Goal: Subscribe to service/newsletter

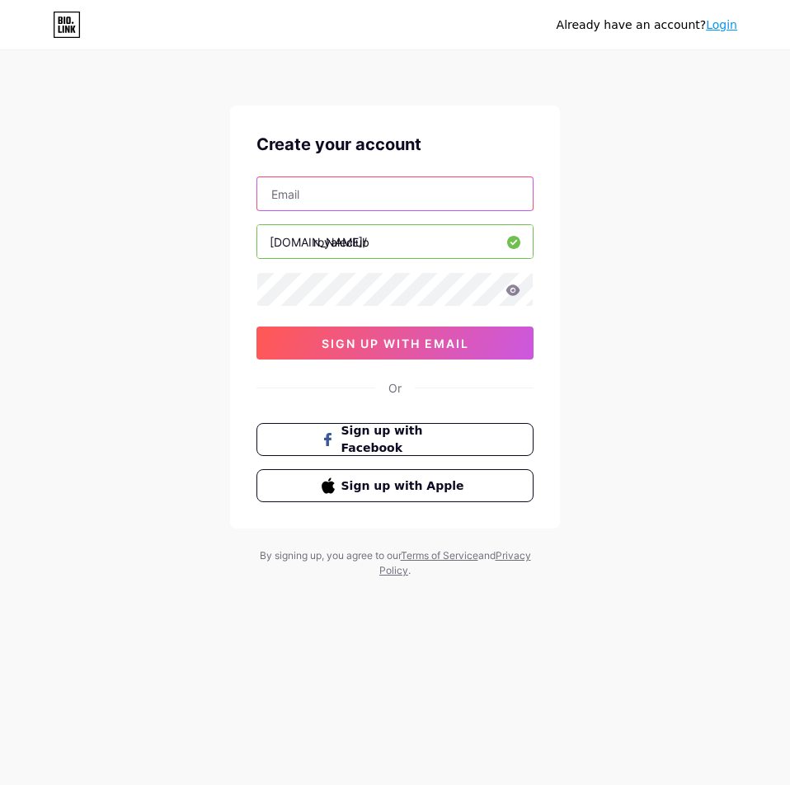
click at [349, 194] on input "text" at bounding box center [394, 193] width 275 height 33
type input "[EMAIL_ADDRESS][DOMAIN_NAME]"
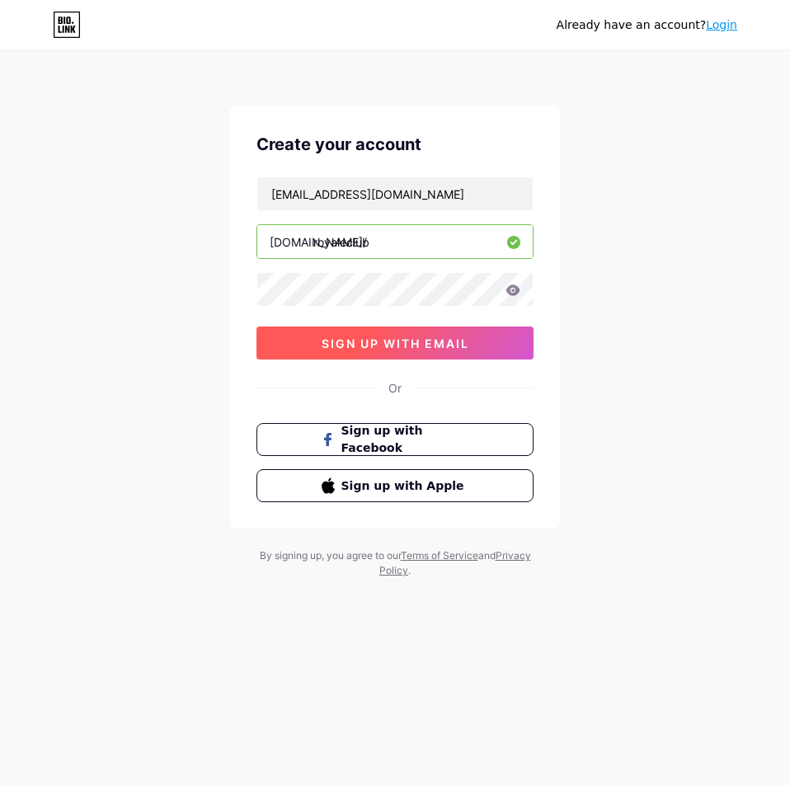
click at [293, 341] on button "sign up with email" at bounding box center [394, 343] width 277 height 33
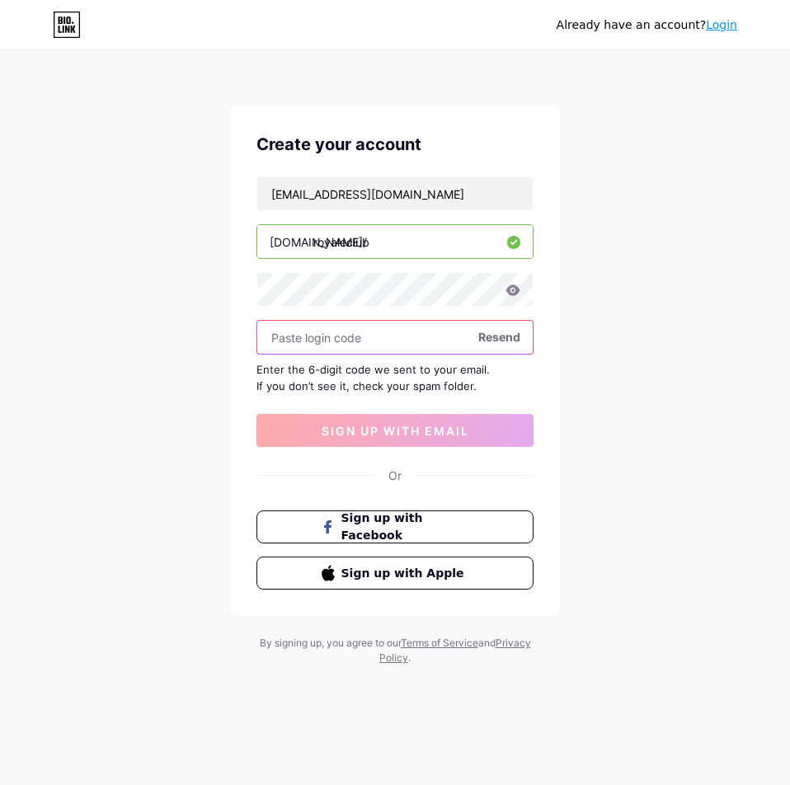
paste input "725340"
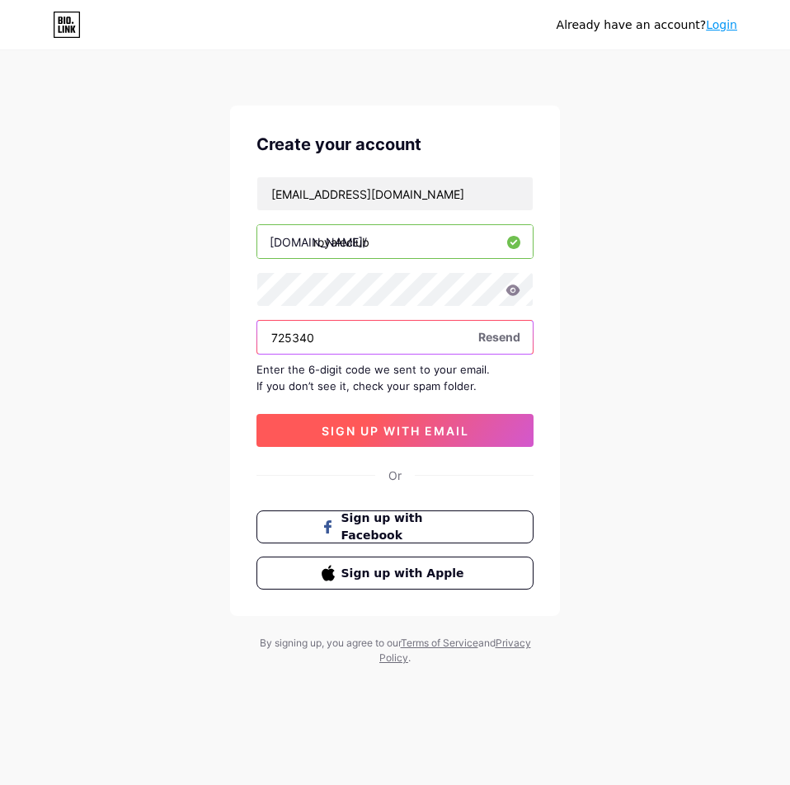
type input "725340"
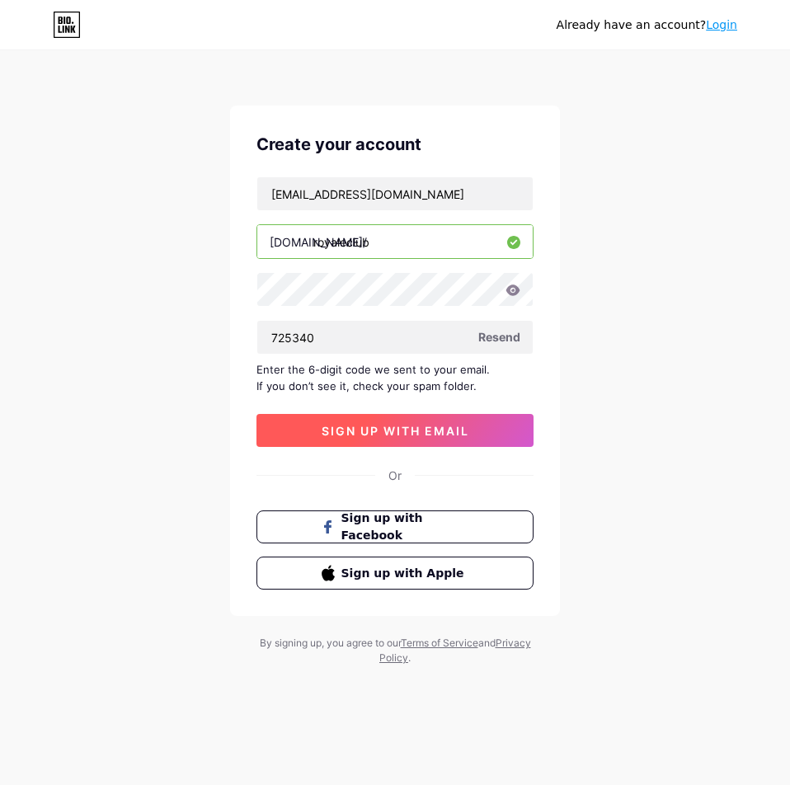
click at [364, 435] on span "sign up with email" at bounding box center [396, 431] width 148 height 14
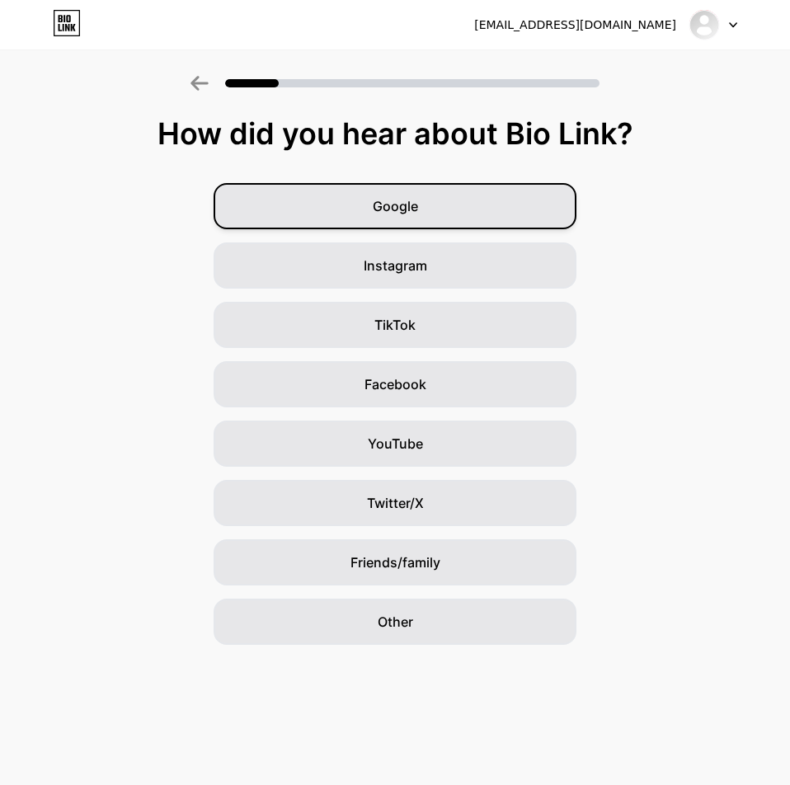
click at [398, 198] on span "Google" at bounding box center [395, 206] width 45 height 20
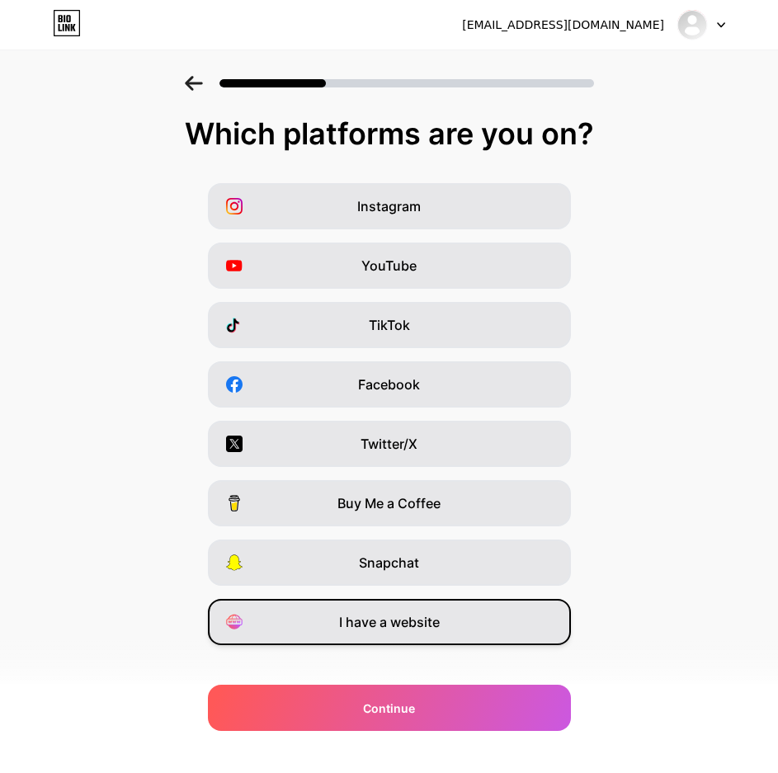
click at [411, 618] on span "I have a website" at bounding box center [389, 622] width 101 height 20
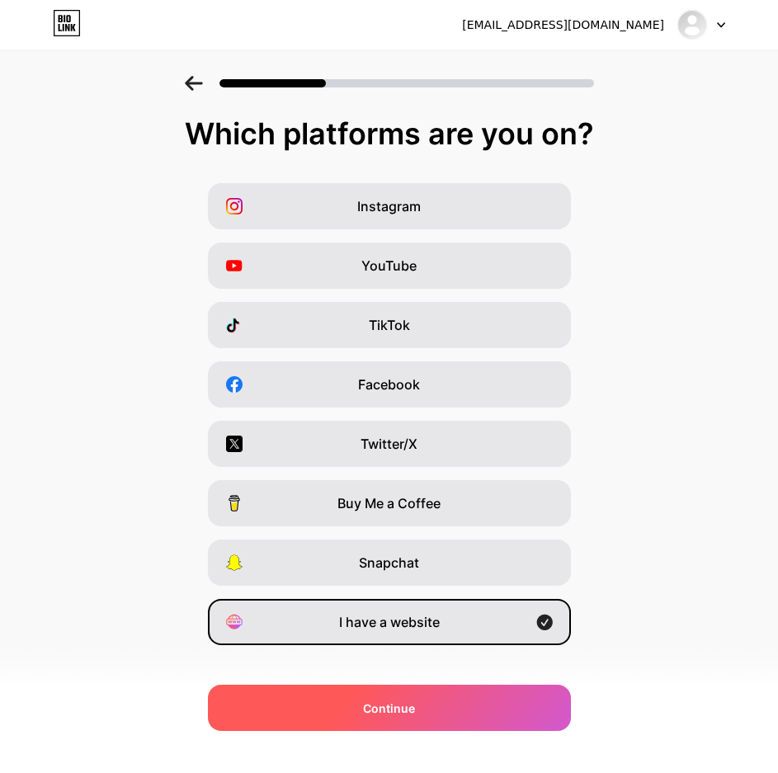
click at [434, 712] on div "Continue" at bounding box center [389, 707] width 363 height 46
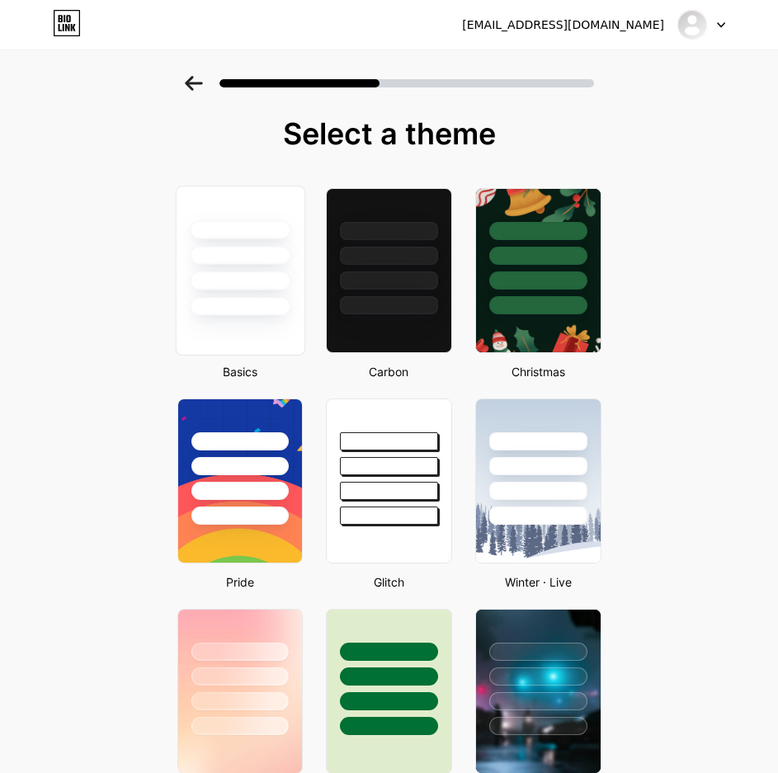
click at [259, 317] on div at bounding box center [239, 271] width 129 height 170
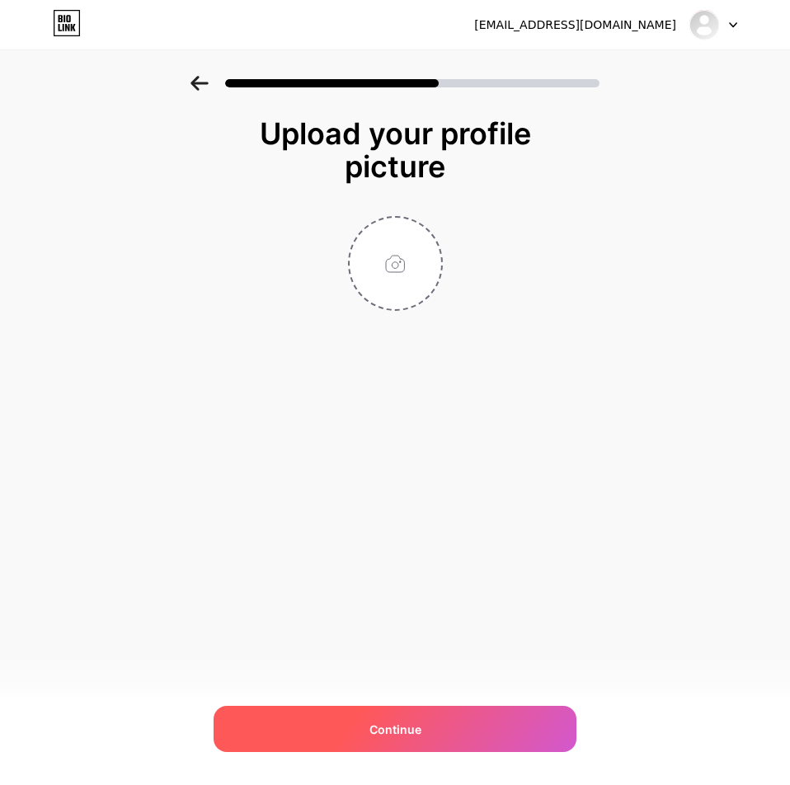
click at [447, 727] on div "Continue" at bounding box center [395, 729] width 363 height 46
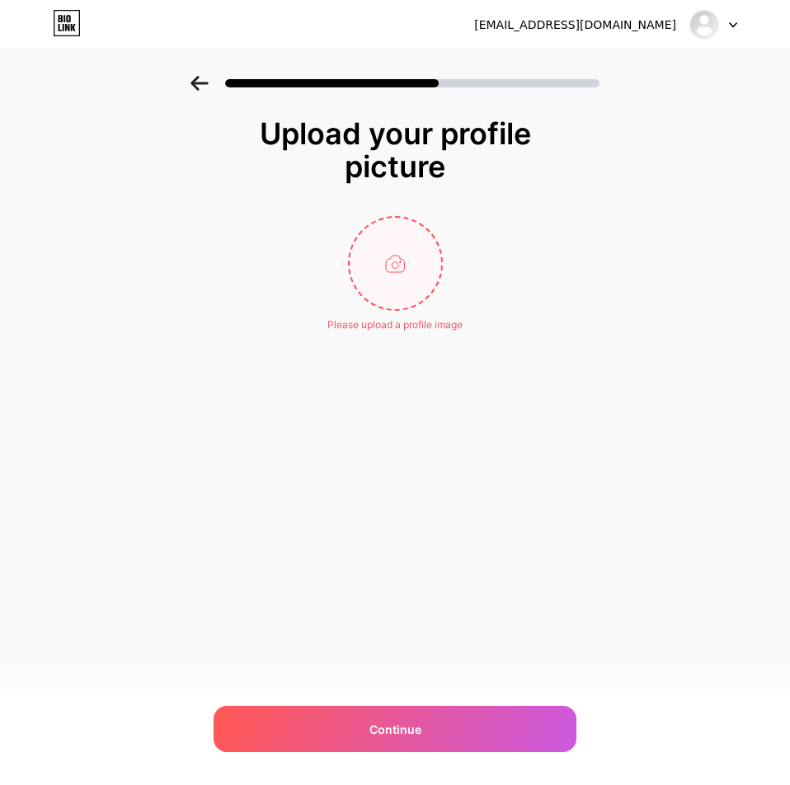
click at [393, 272] on input "file" at bounding box center [396, 264] width 92 height 92
type input "C:\fakepath\Royal escortclub logo.png"
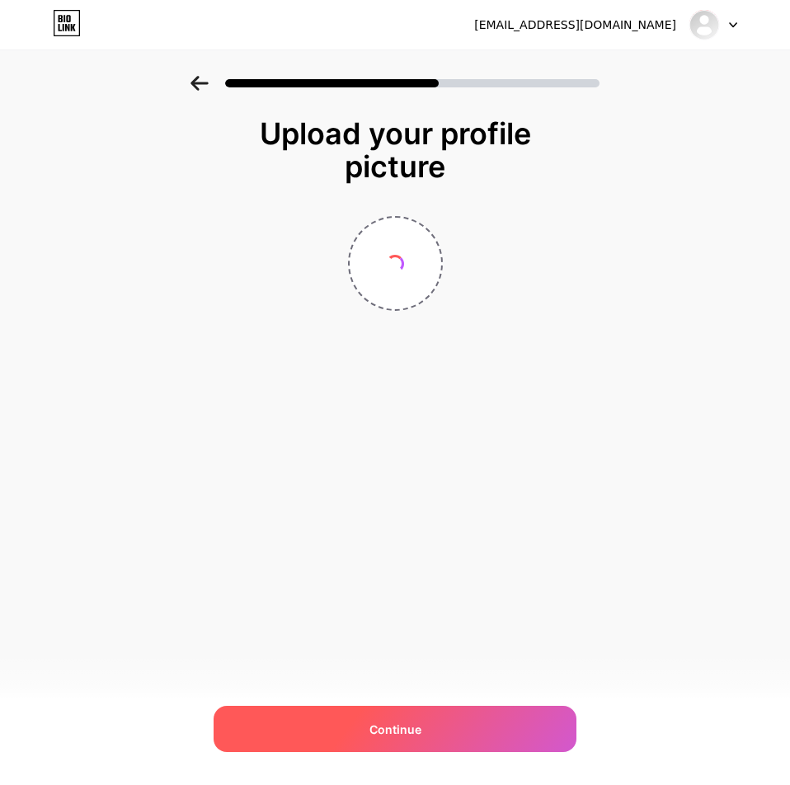
click at [397, 717] on div "Continue" at bounding box center [395, 729] width 363 height 46
click at [440, 739] on div "Continue" at bounding box center [395, 729] width 363 height 46
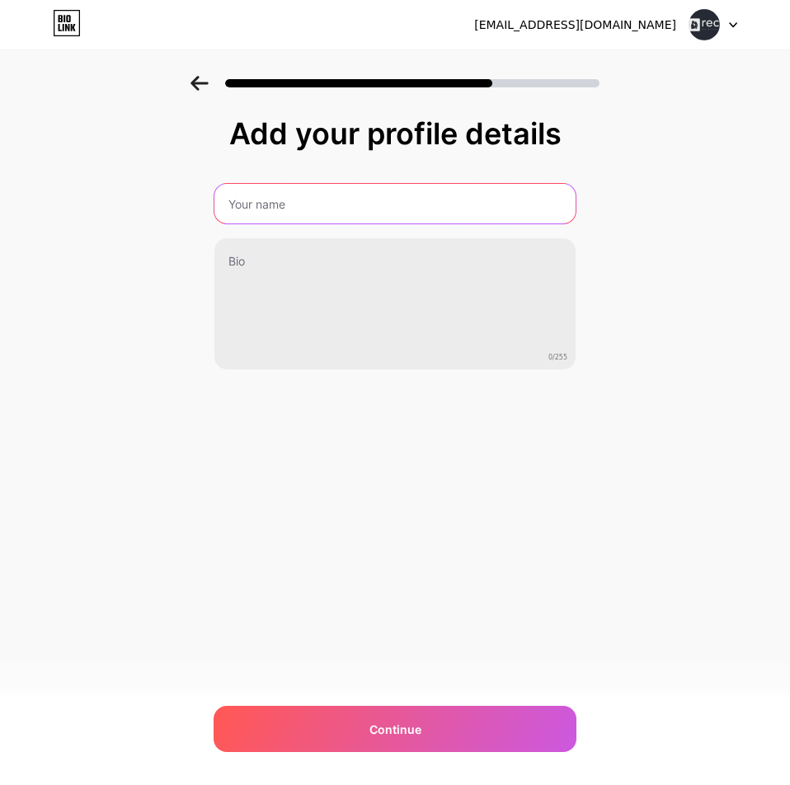
click at [301, 209] on input "text" at bounding box center [394, 204] width 361 height 40
type input "Royal E-Club"
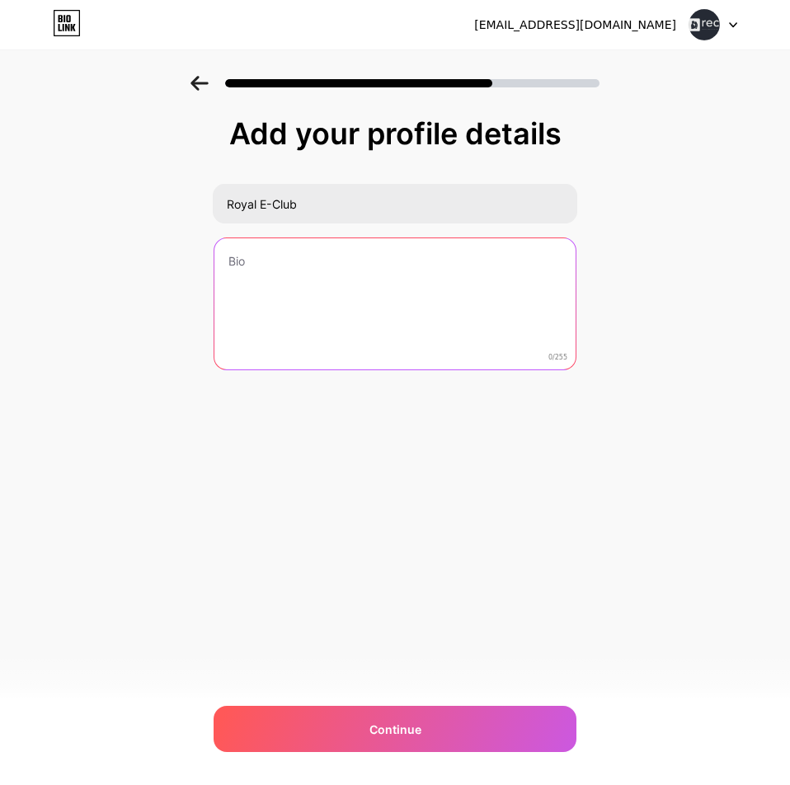
click at [314, 262] on textarea at bounding box center [394, 304] width 361 height 133
click at [297, 280] on textarea at bounding box center [394, 304] width 361 height 133
paste textarea "Need a moment to unwind? Royal Escort Club is tucked into Bangalore’s adult sce…"
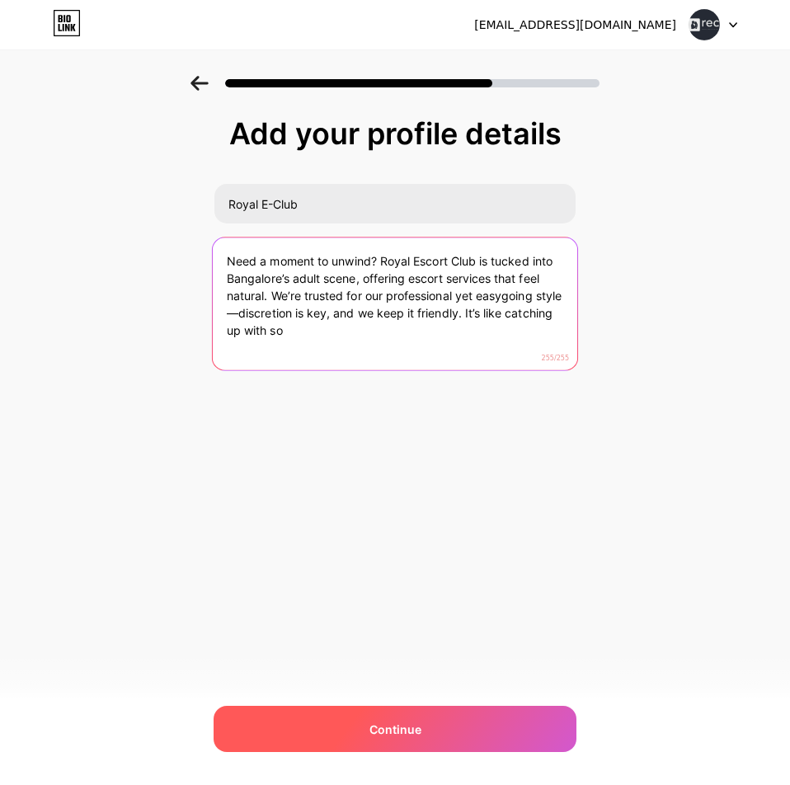
type textarea "Need a moment to unwind? Royal Escort Club is tucked into Bangalore’s adult sce…"
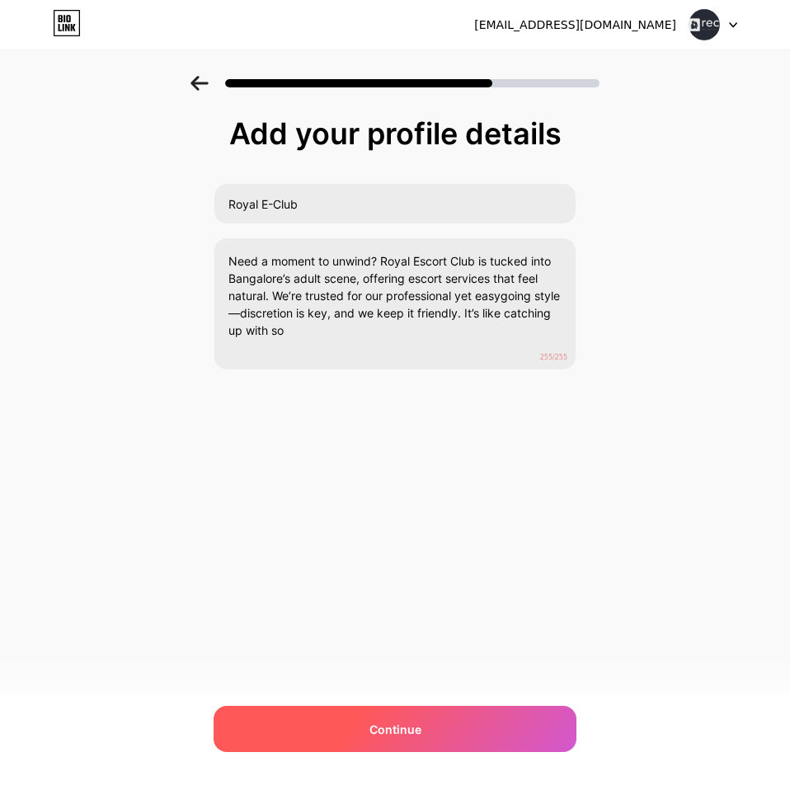
click at [406, 726] on span "Continue" at bounding box center [395, 729] width 52 height 17
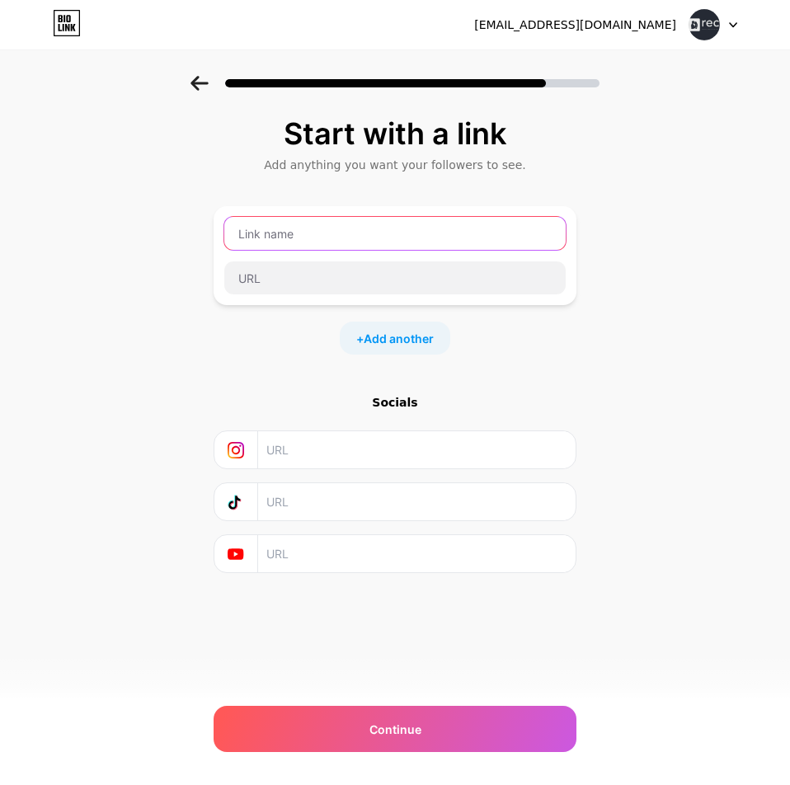
click at [275, 240] on input "text" at bounding box center [394, 233] width 341 height 33
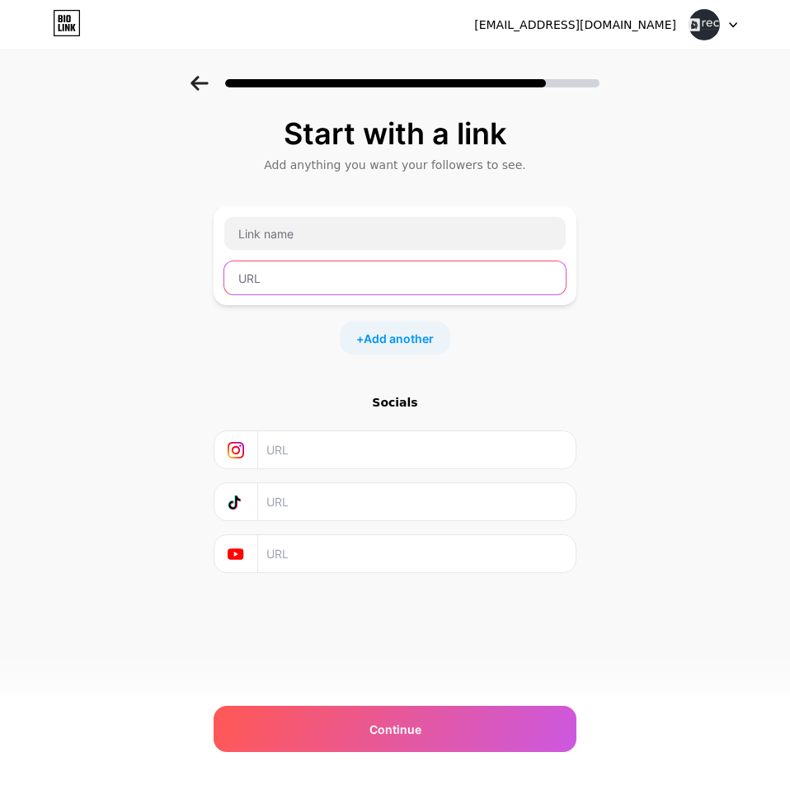
click at [286, 282] on input "text" at bounding box center [394, 277] width 341 height 33
paste input "[URL][DOMAIN_NAME]"
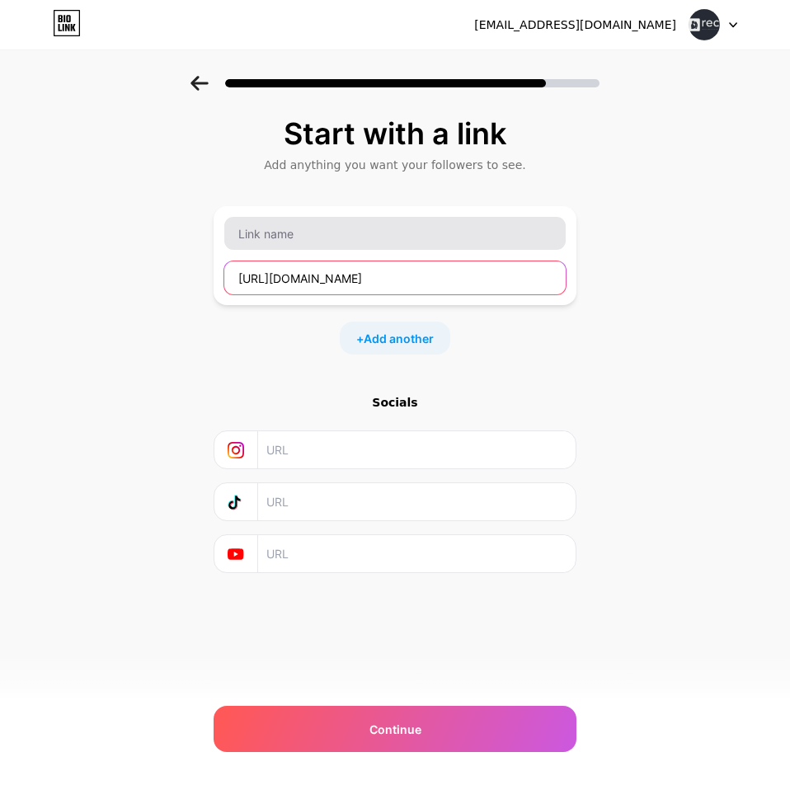
type input "[URL][DOMAIN_NAME]"
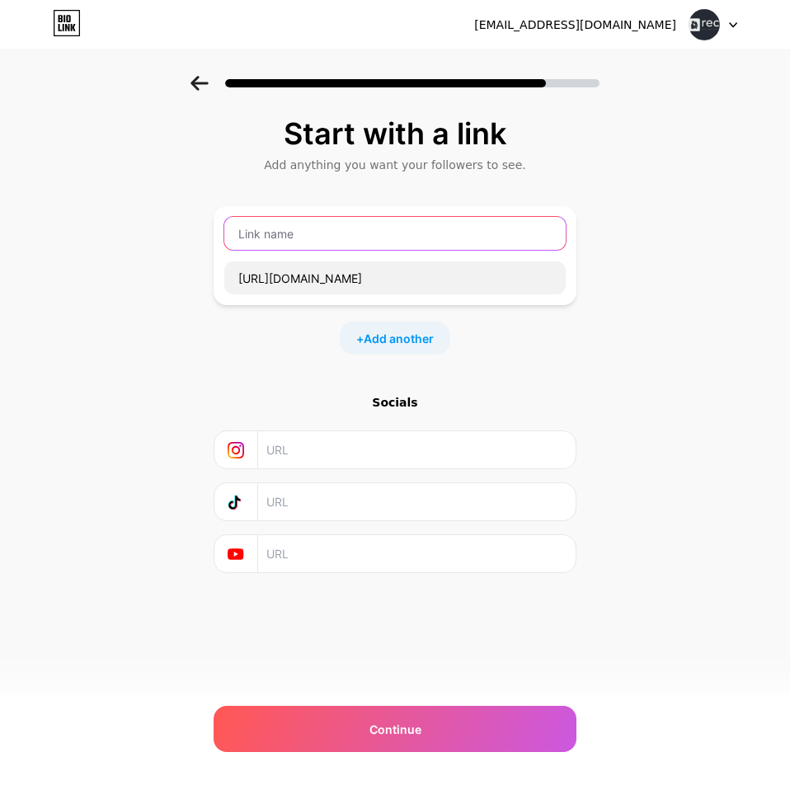
click at [283, 235] on input "text" at bounding box center [394, 233] width 341 height 33
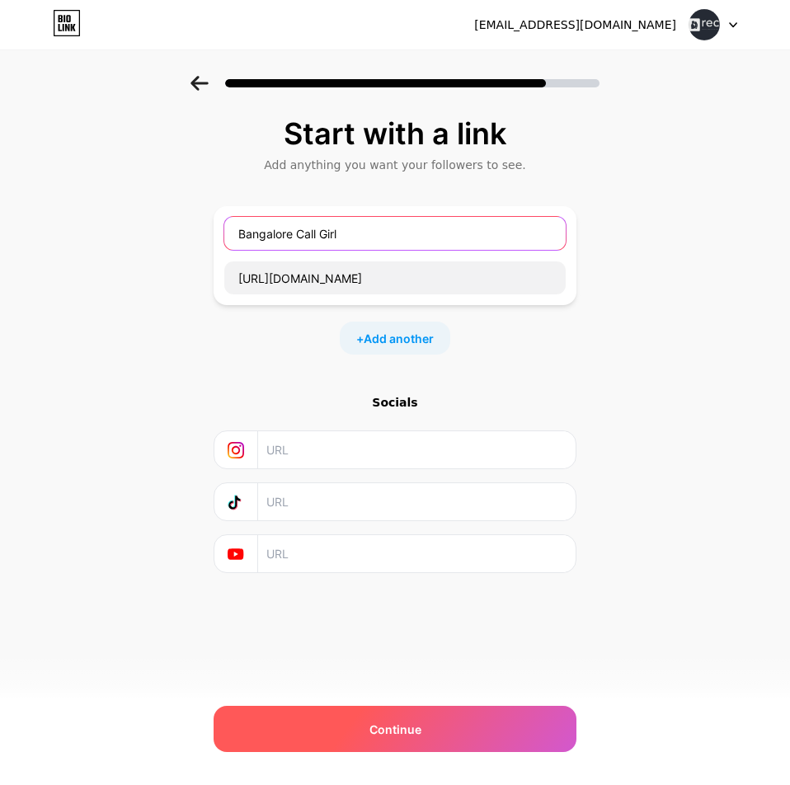
type input "Bangalore Call Girl"
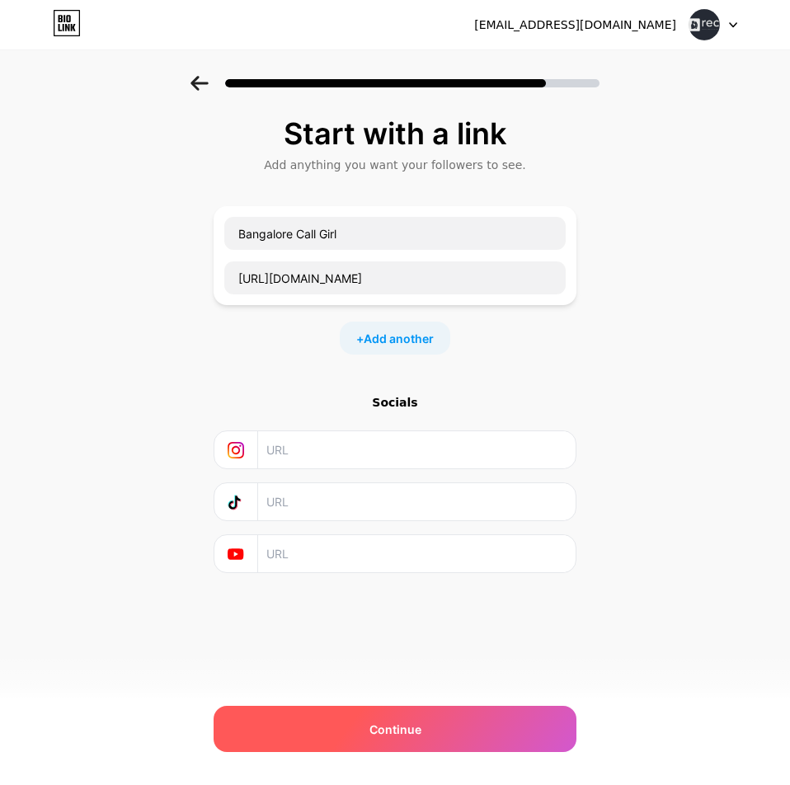
click at [466, 734] on div "Continue" at bounding box center [395, 729] width 363 height 46
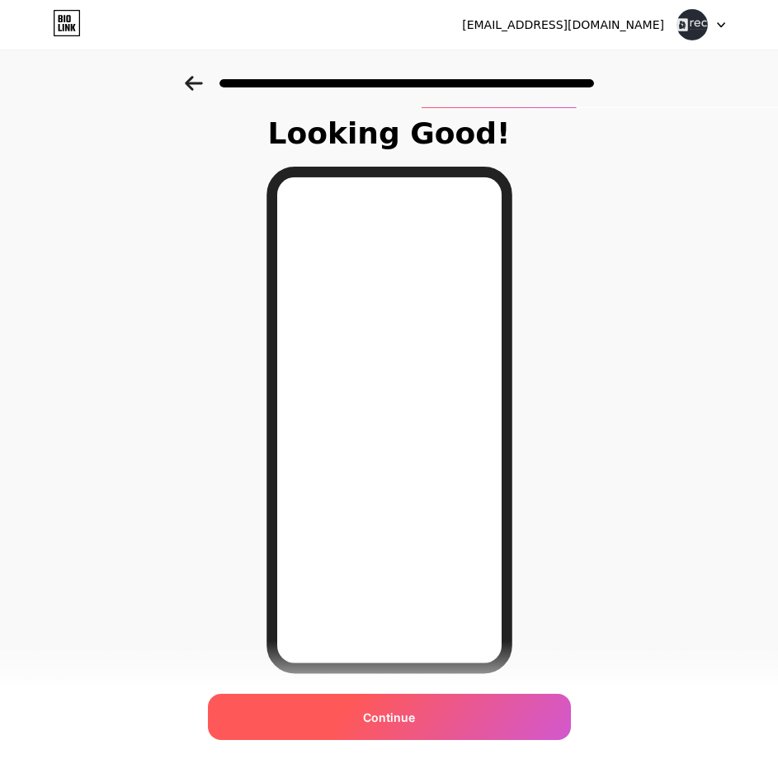
click at [364, 733] on div "Continue" at bounding box center [389, 716] width 363 height 46
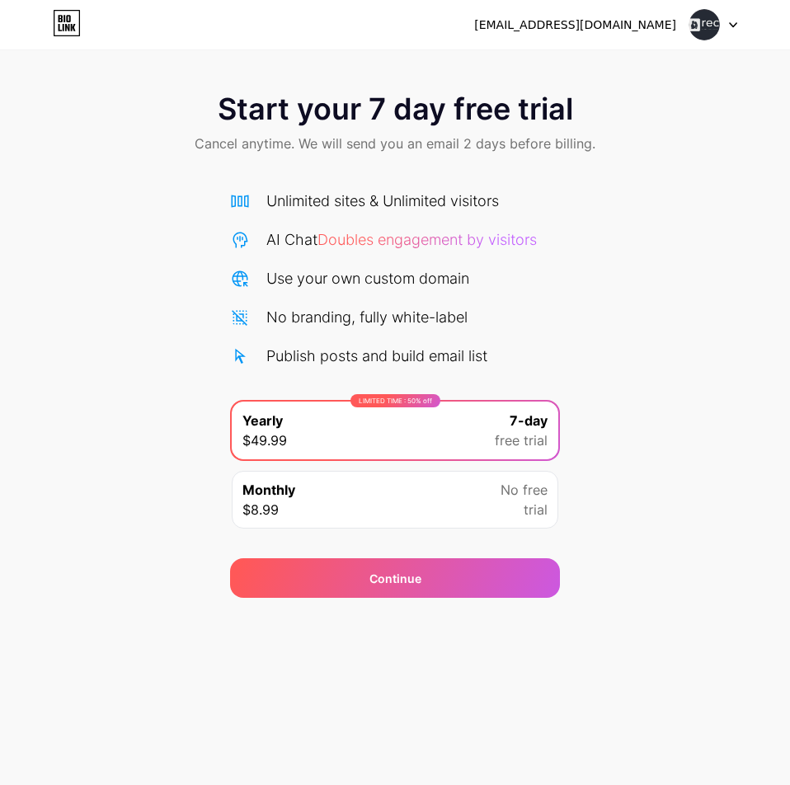
click at [435, 648] on div "[EMAIL_ADDRESS][DOMAIN_NAME] Logout Link Copied Start your 7 day free trial Can…" at bounding box center [395, 392] width 790 height 785
click at [520, 442] on span "free trial" at bounding box center [521, 440] width 53 height 20
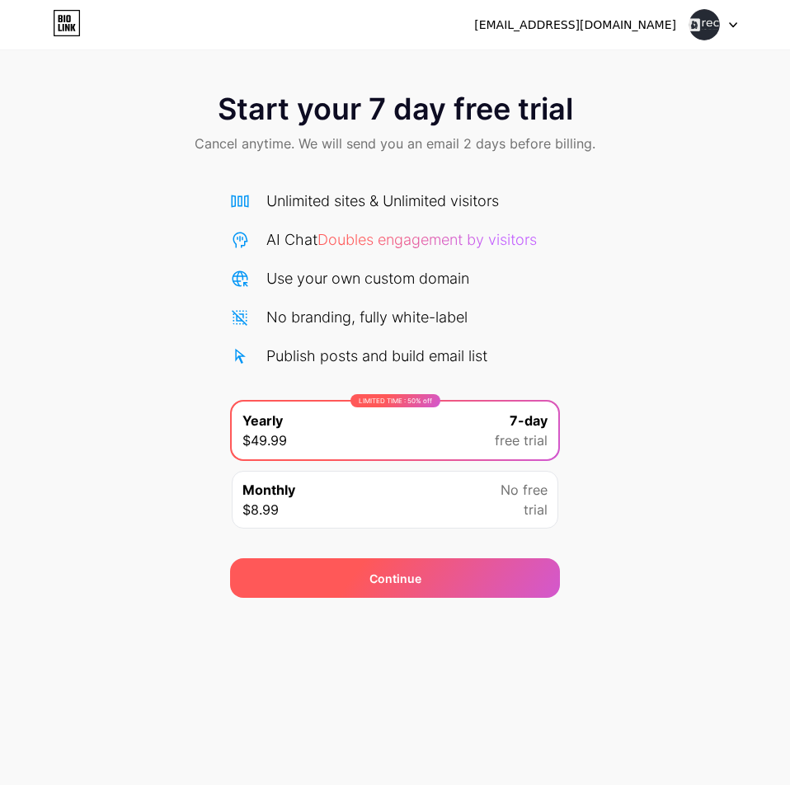
click at [382, 581] on span "Continue" at bounding box center [395, 578] width 52 height 17
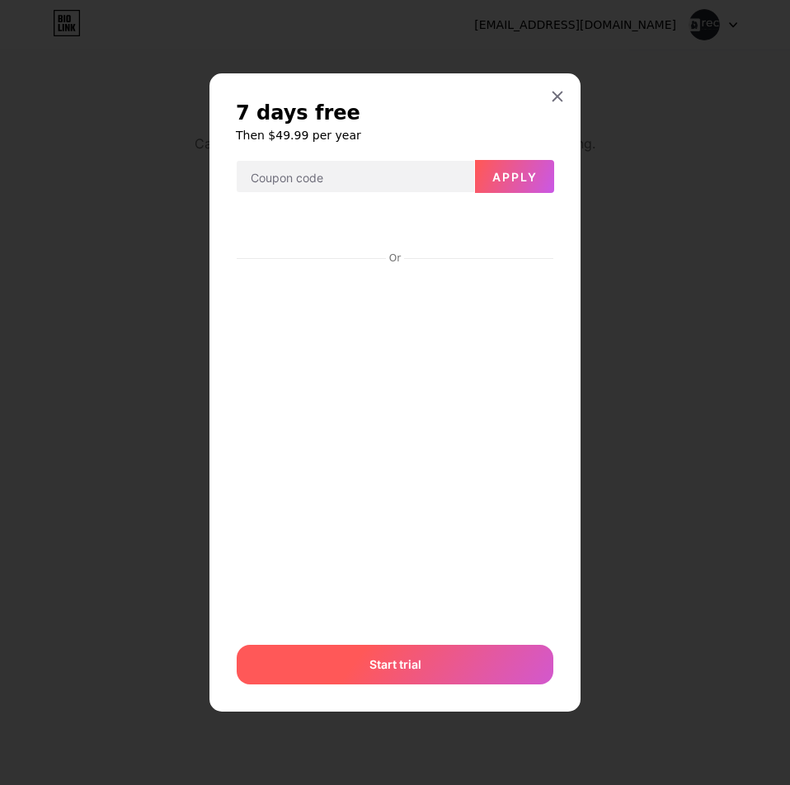
click at [410, 679] on div "Start trial" at bounding box center [395, 665] width 317 height 40
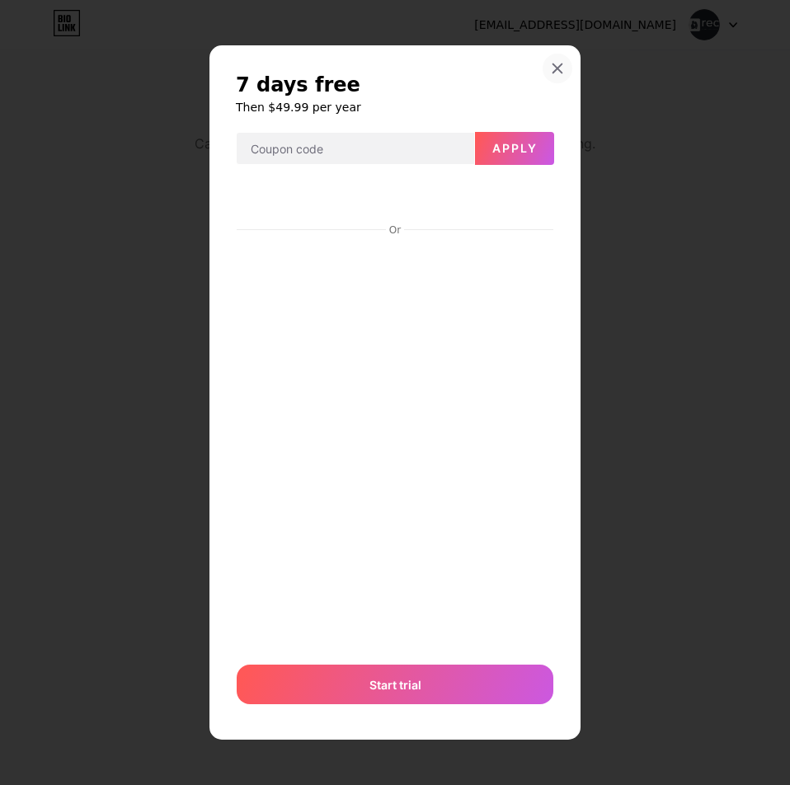
click at [558, 59] on div at bounding box center [558, 69] width 30 height 30
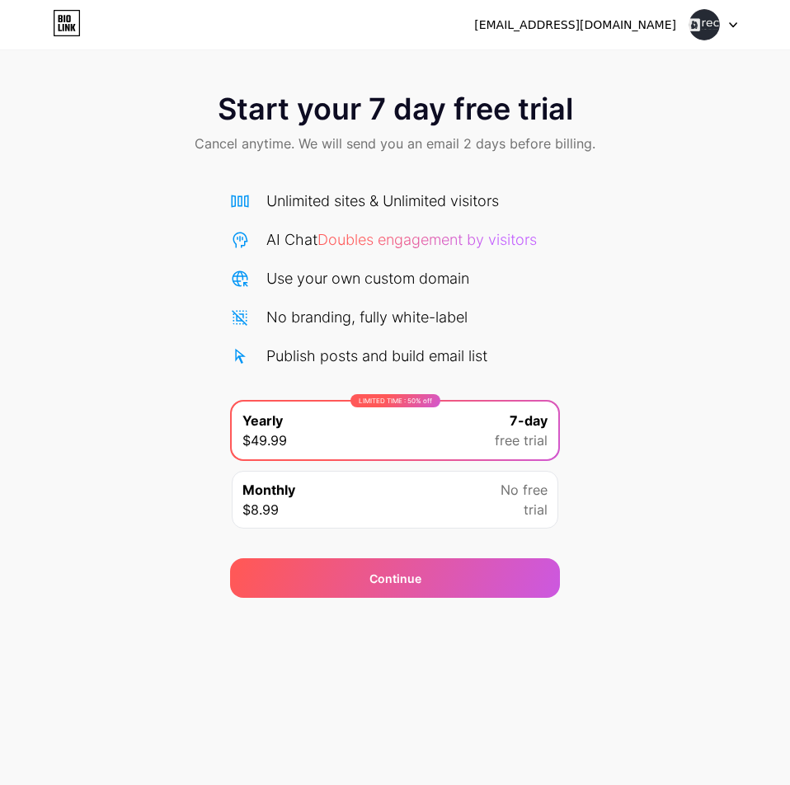
click at [715, 17] on img at bounding box center [704, 24] width 31 height 31
click at [570, 23] on div "[EMAIL_ADDRESS][DOMAIN_NAME]" at bounding box center [575, 24] width 202 height 17
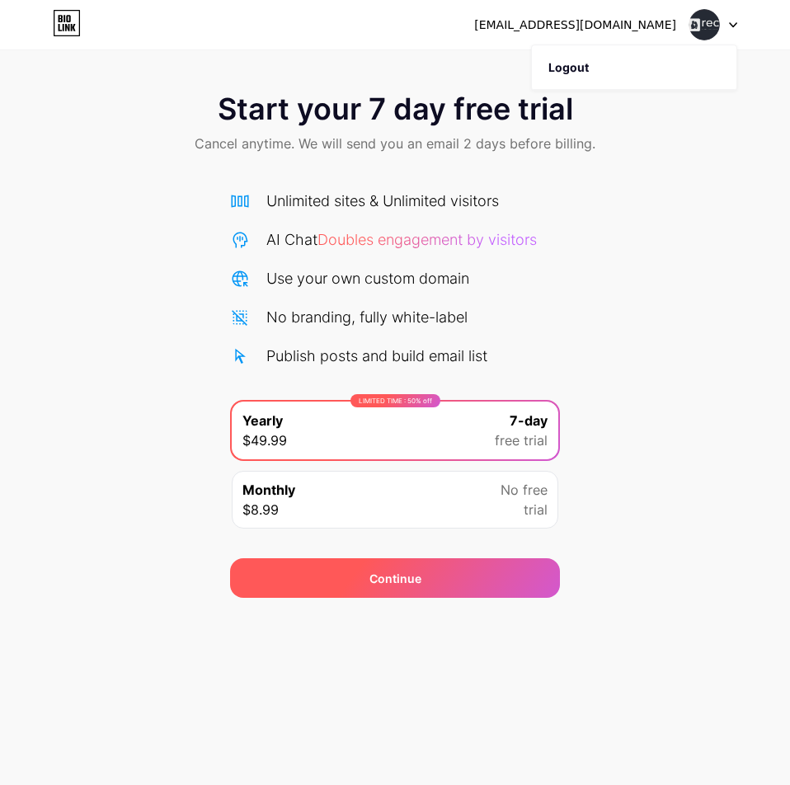
click at [366, 585] on div "Continue" at bounding box center [395, 578] width 330 height 40
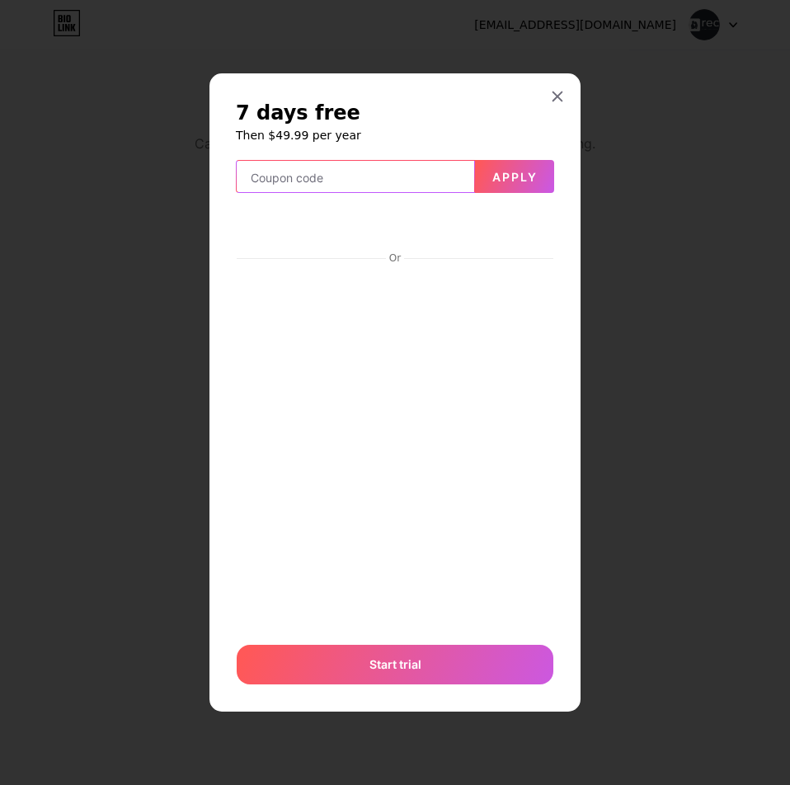
click at [293, 191] on input "text" at bounding box center [355, 177] width 237 height 33
click at [562, 95] on icon at bounding box center [557, 96] width 13 height 13
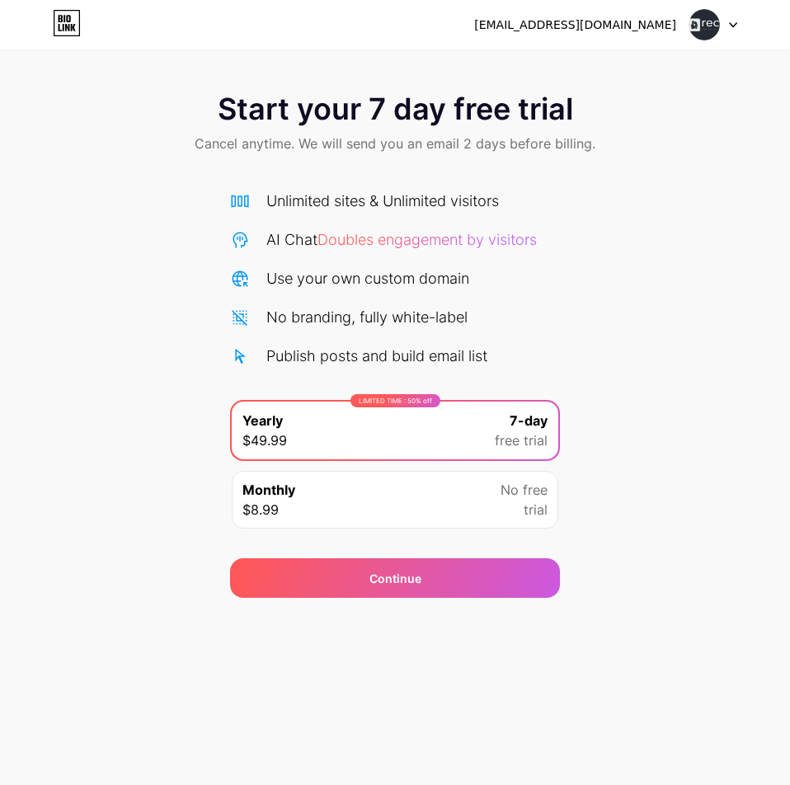
click at [515, 497] on span "No free" at bounding box center [524, 490] width 47 height 20
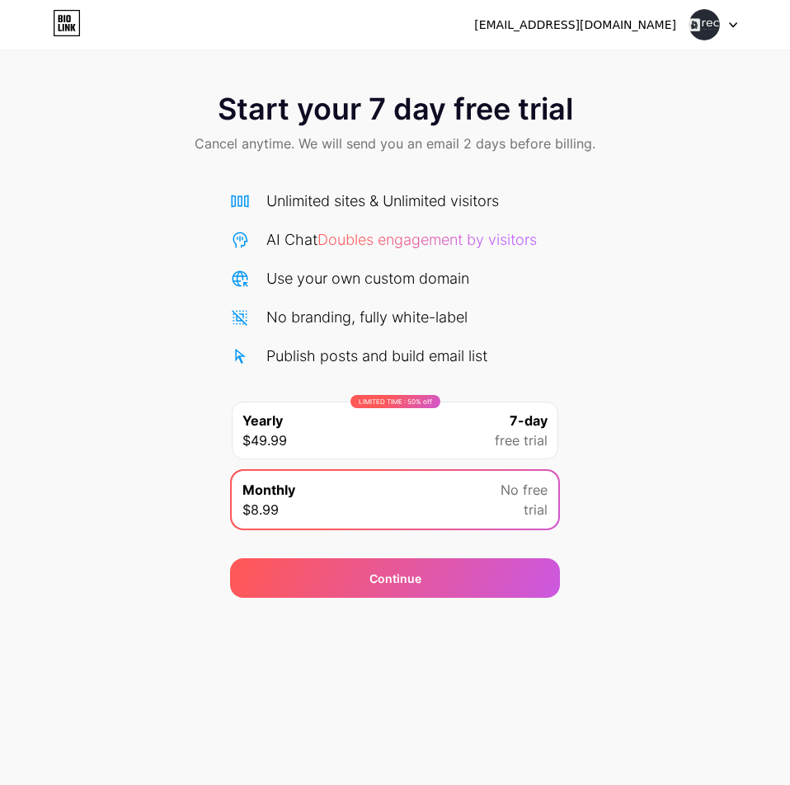
click at [496, 439] on span "free trial" at bounding box center [521, 440] width 53 height 20
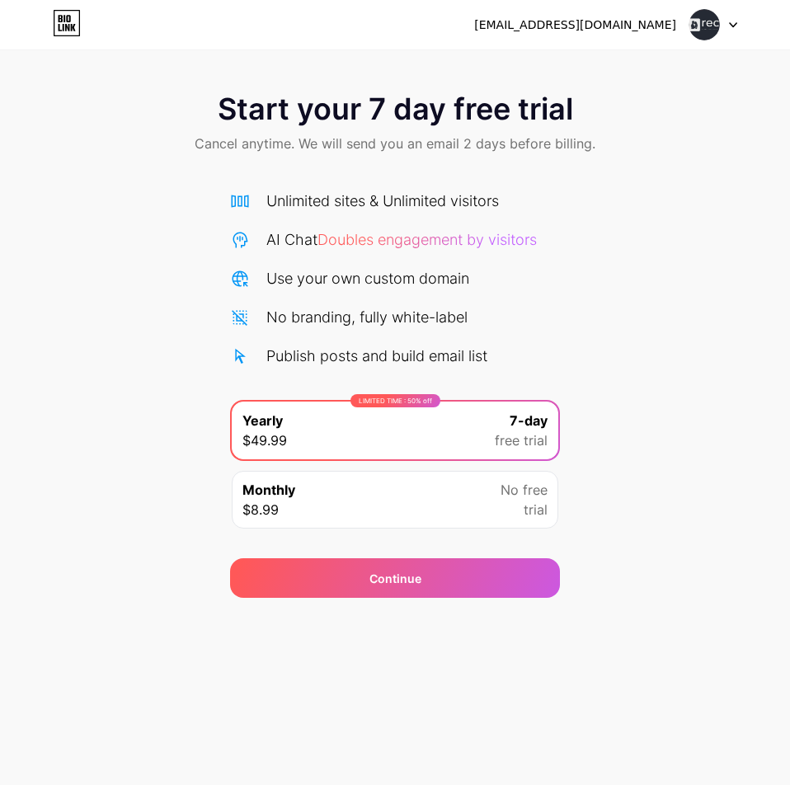
click at [496, 439] on span "free trial" at bounding box center [521, 440] width 53 height 20
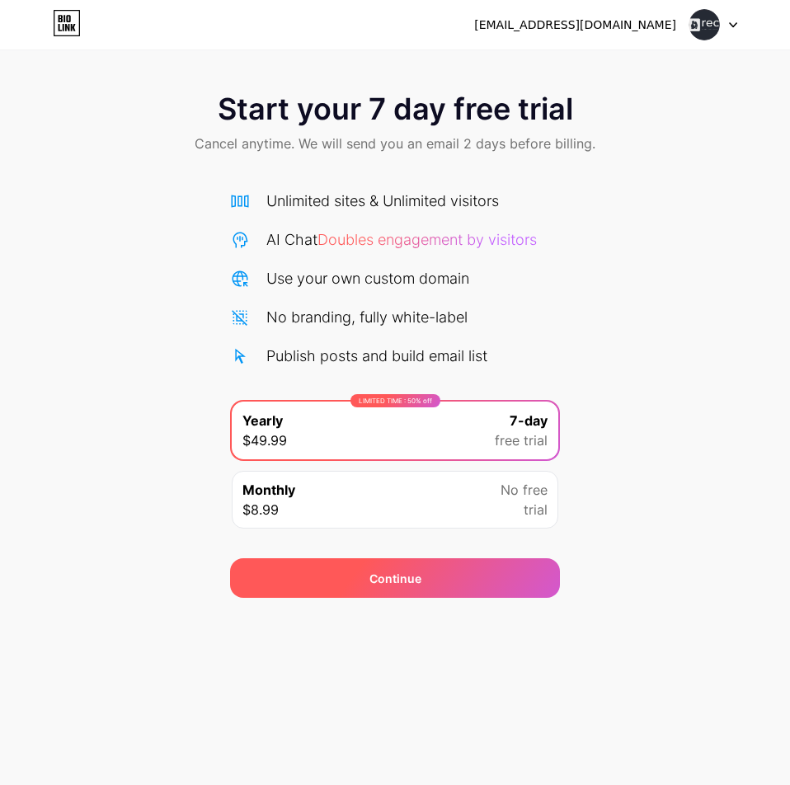
click at [423, 586] on div "Continue" at bounding box center [395, 578] width 330 height 40
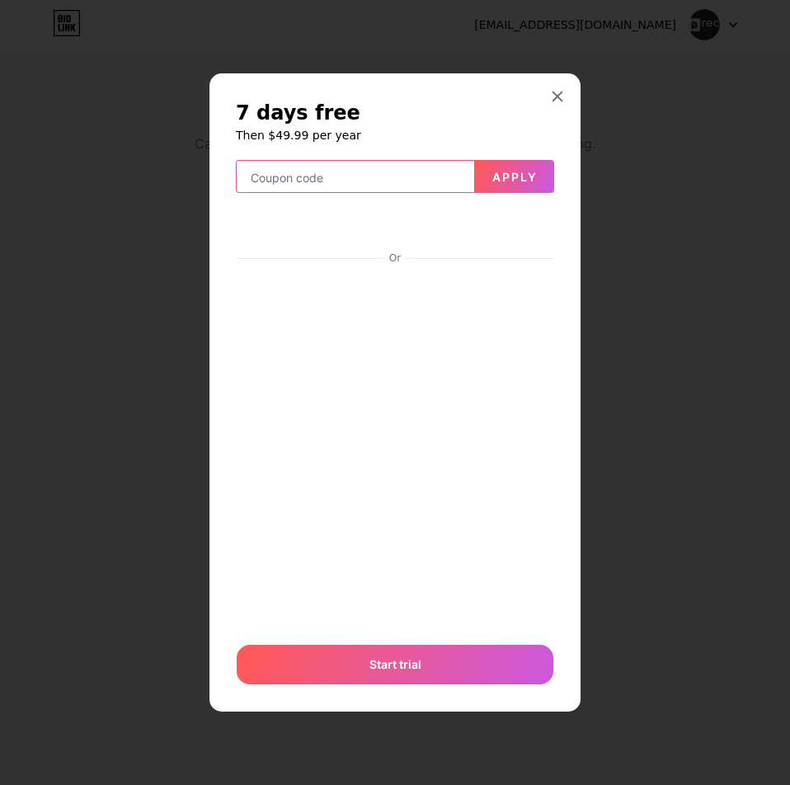
click at [374, 176] on input "text" at bounding box center [355, 177] width 237 height 33
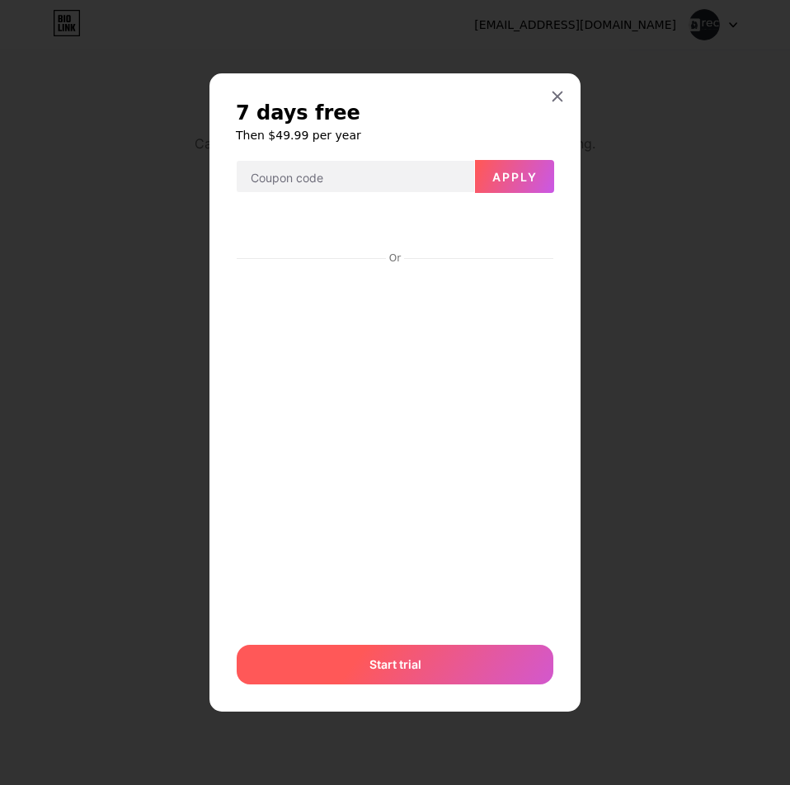
click at [410, 684] on div "Start trial" at bounding box center [395, 665] width 317 height 40
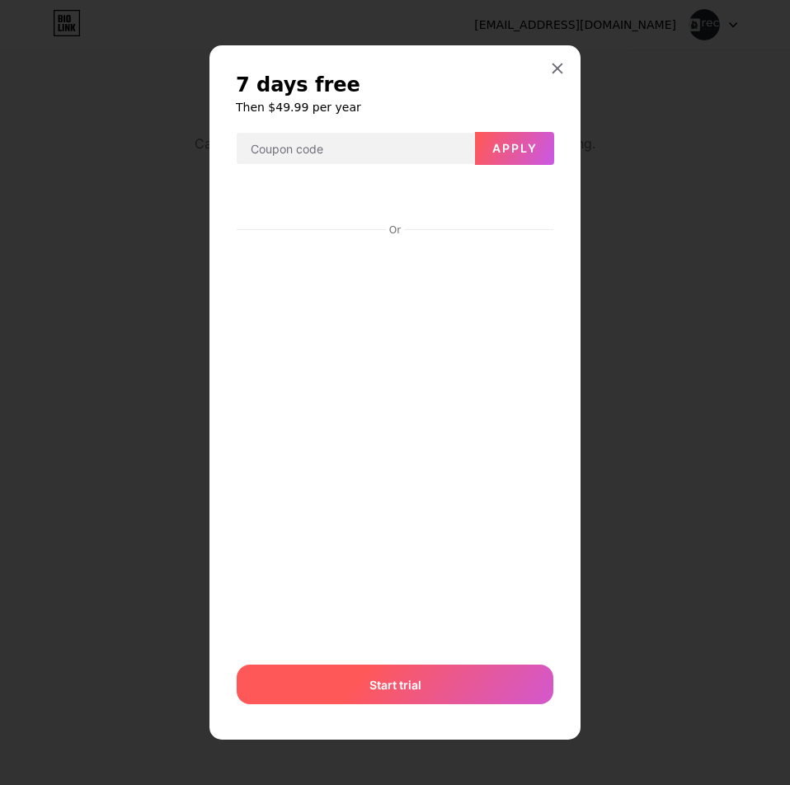
click at [406, 684] on span "Start trial" at bounding box center [395, 684] width 52 height 17
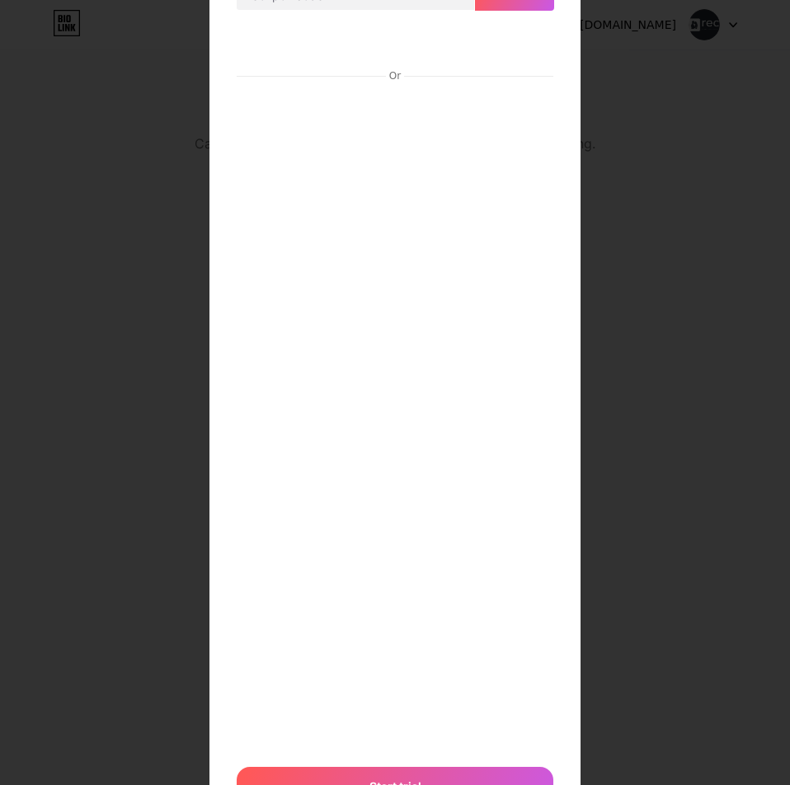
scroll to position [238, 0]
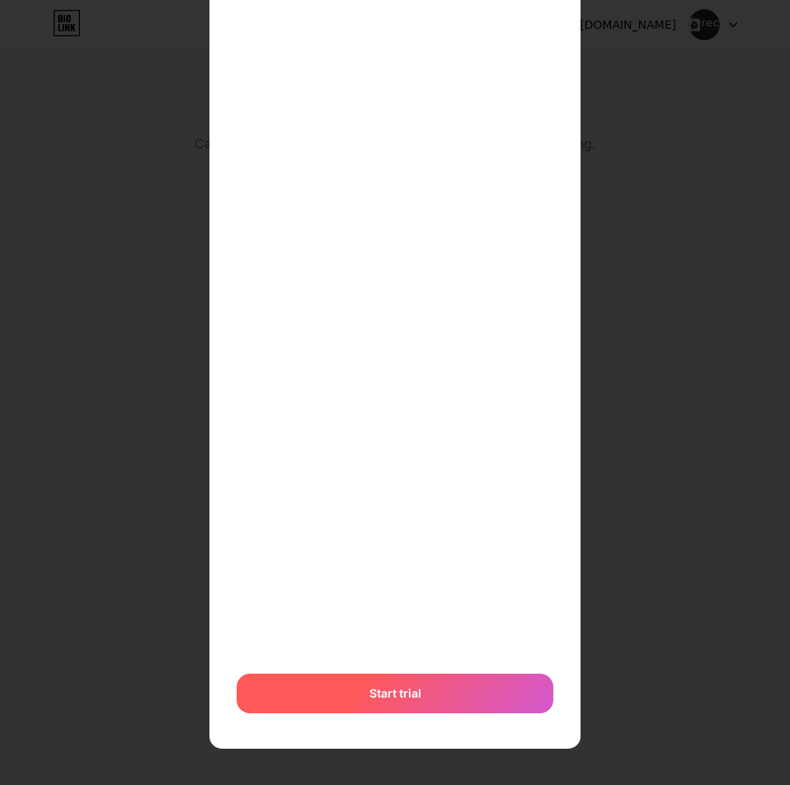
click at [375, 691] on span "Start trial" at bounding box center [395, 692] width 52 height 17
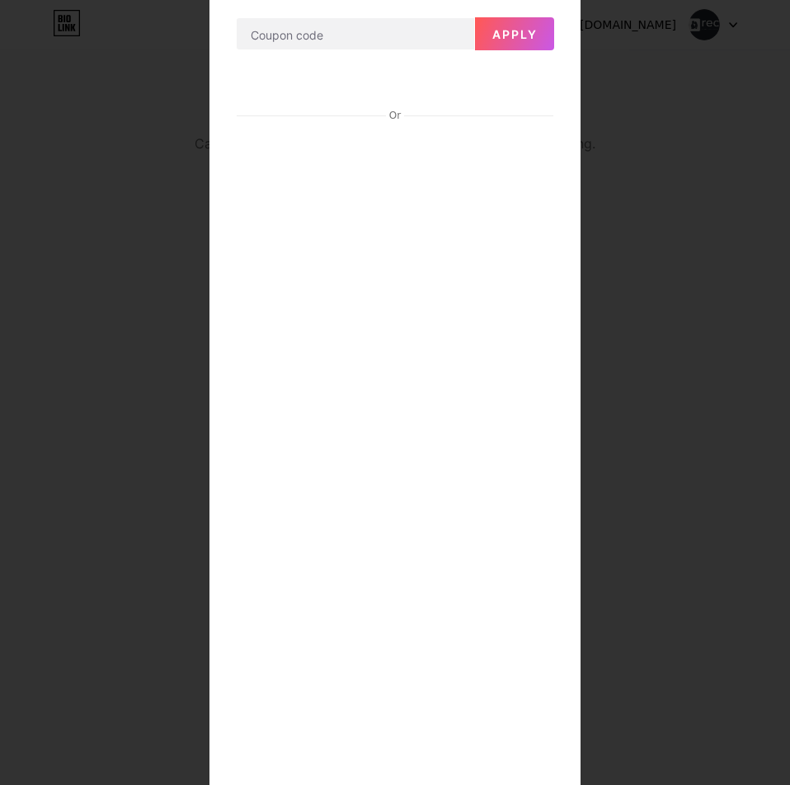
scroll to position [0, 0]
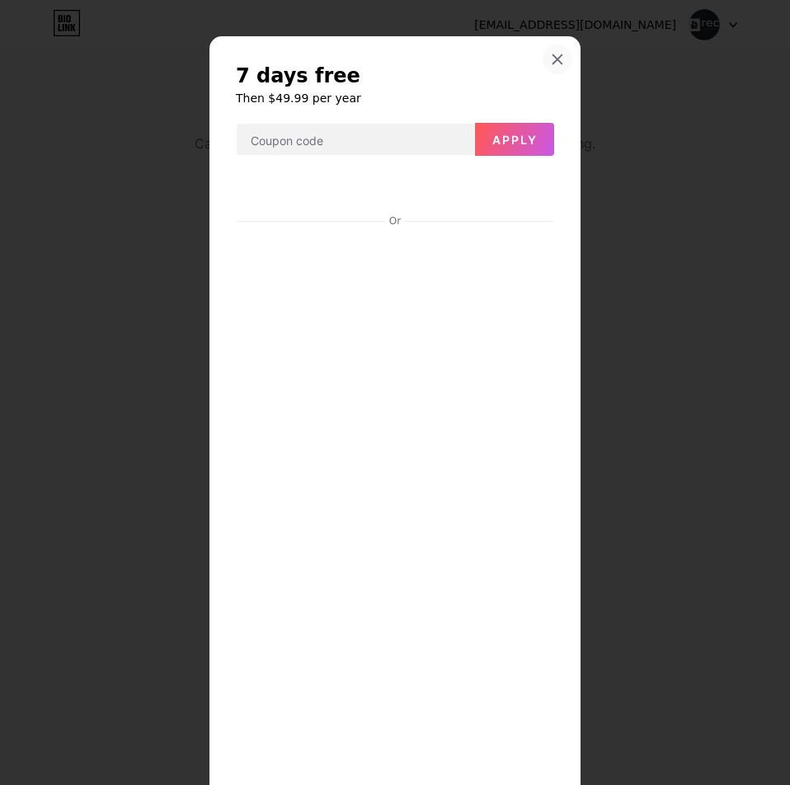
click at [560, 62] on div at bounding box center [558, 60] width 30 height 30
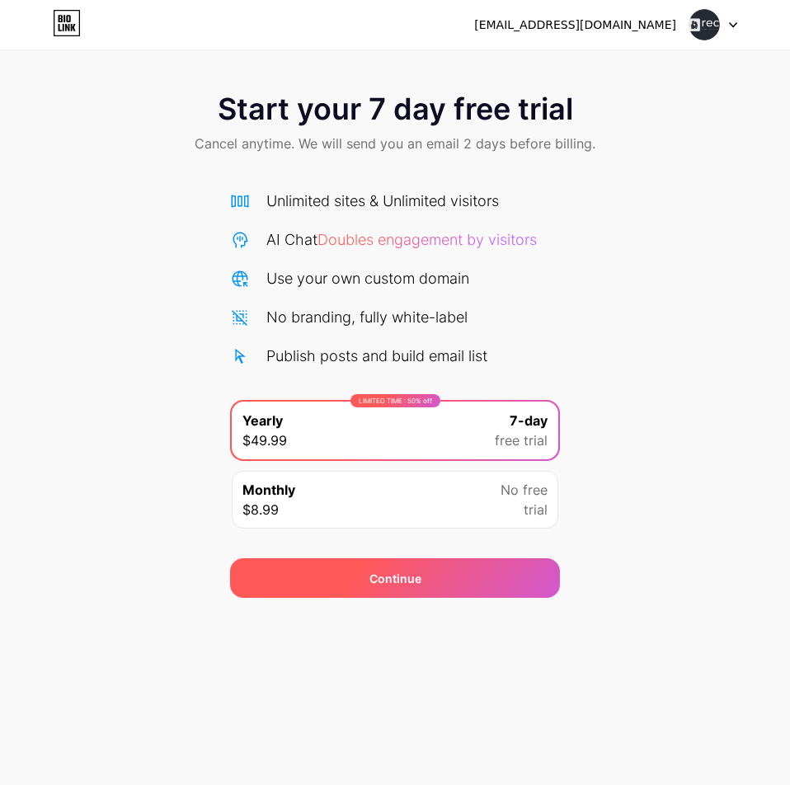
click at [386, 577] on span "Continue" at bounding box center [395, 578] width 52 height 17
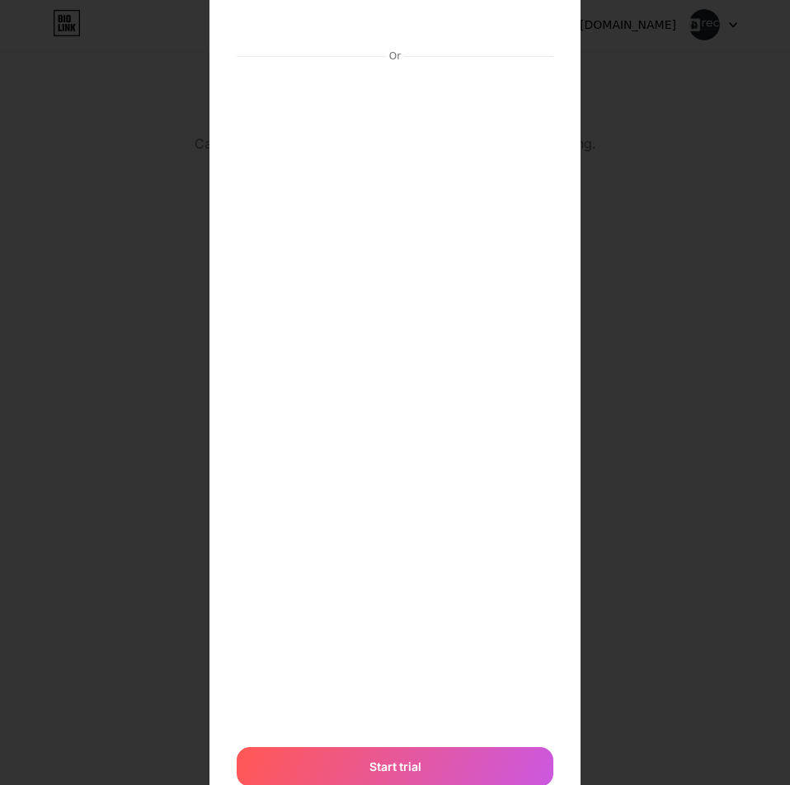
scroll to position [230, 0]
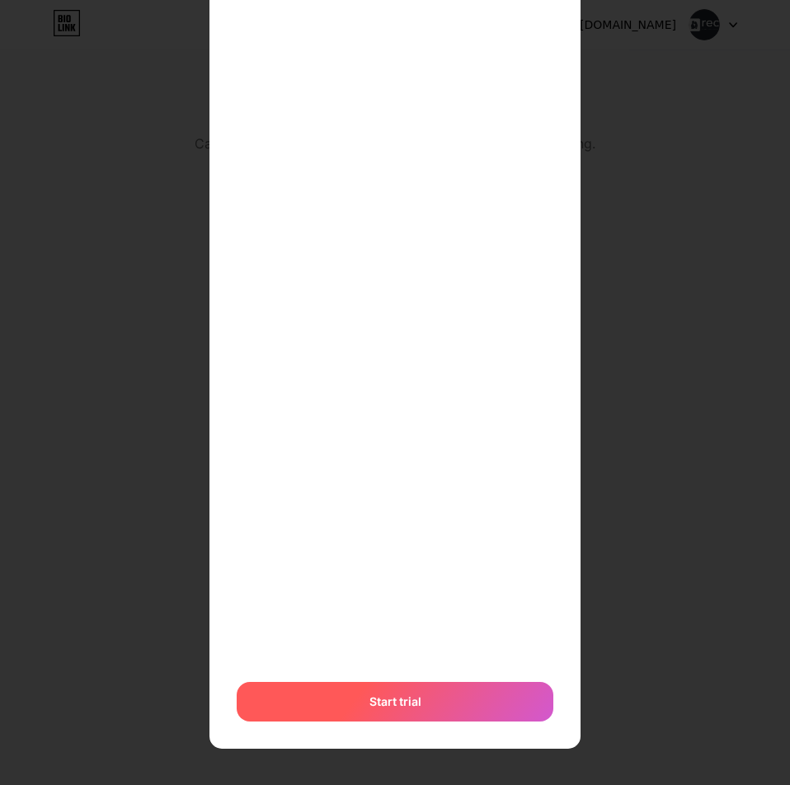
click at [333, 708] on div "Start trial" at bounding box center [395, 702] width 317 height 40
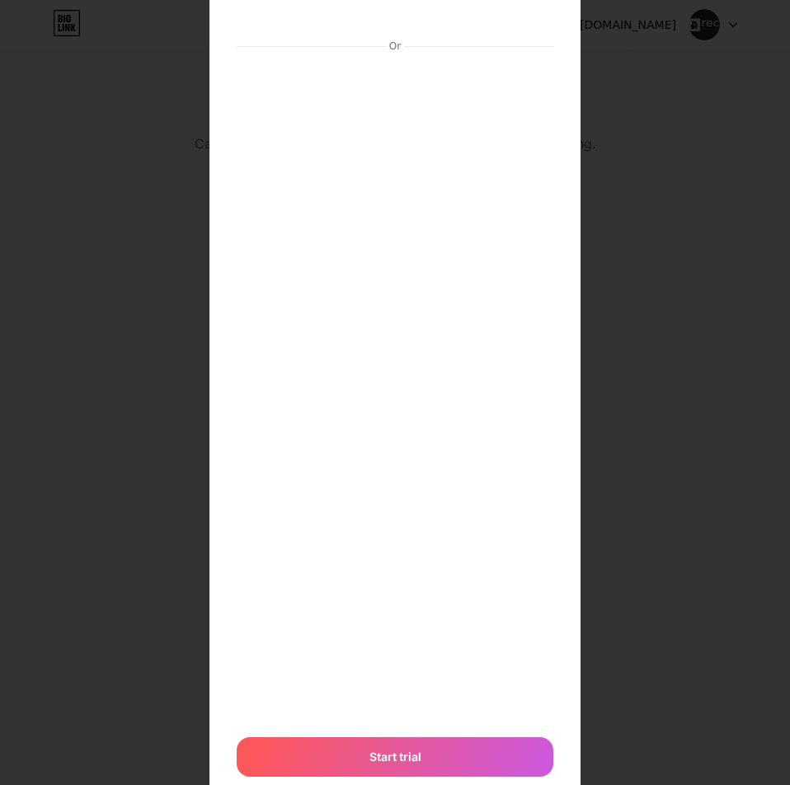
scroll to position [252, 0]
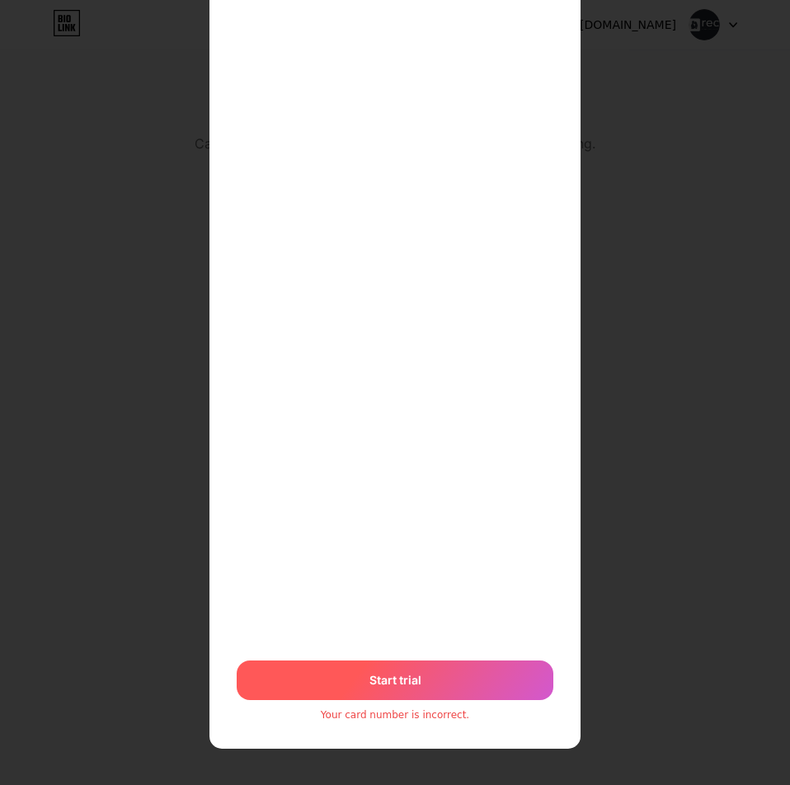
click at [390, 688] on span "Start trial" at bounding box center [395, 679] width 52 height 17
click at [413, 679] on span "Start trial" at bounding box center [395, 680] width 54 height 28
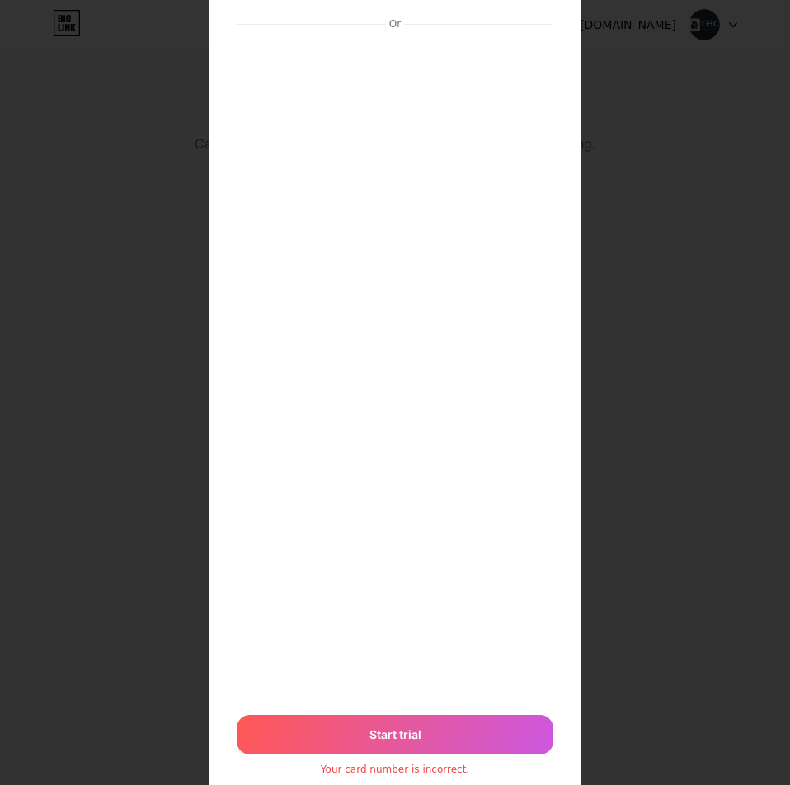
scroll to position [169, 0]
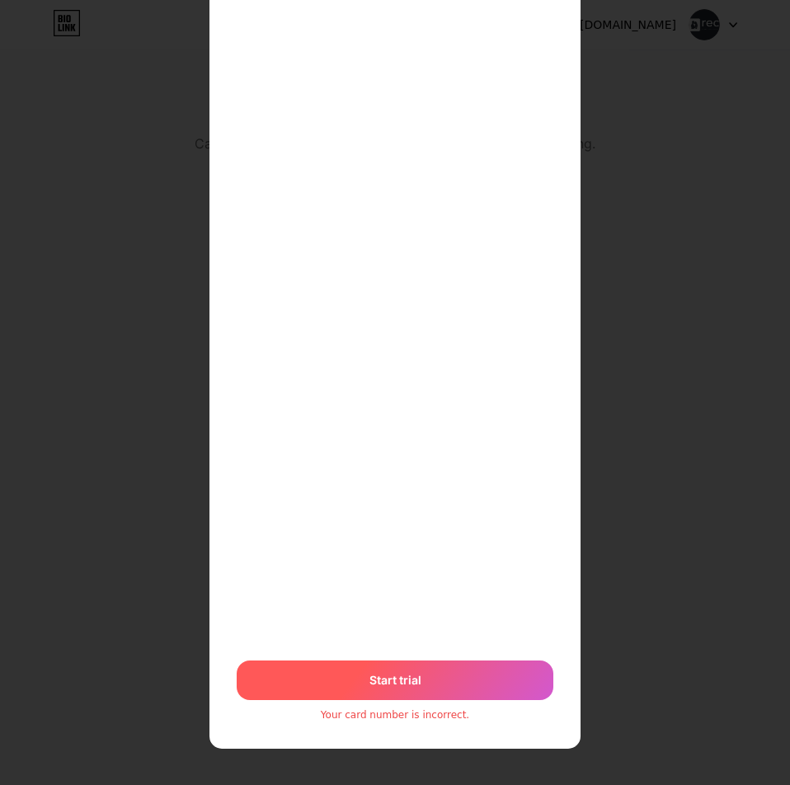
click at [375, 679] on span "Start trial" at bounding box center [395, 680] width 54 height 32
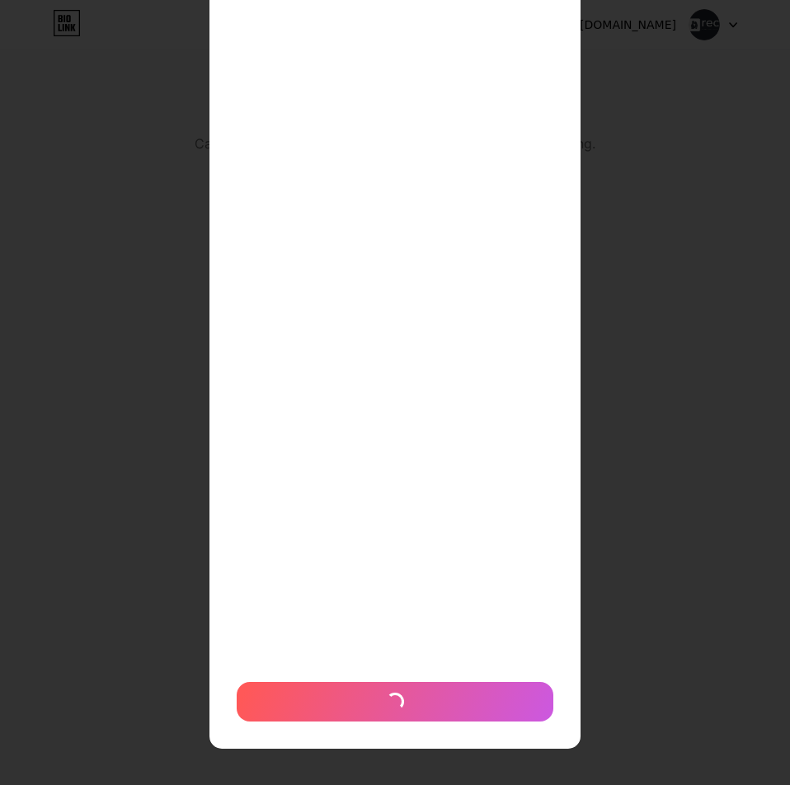
scroll to position [252, 0]
